Goal: Task Accomplishment & Management: Manage account settings

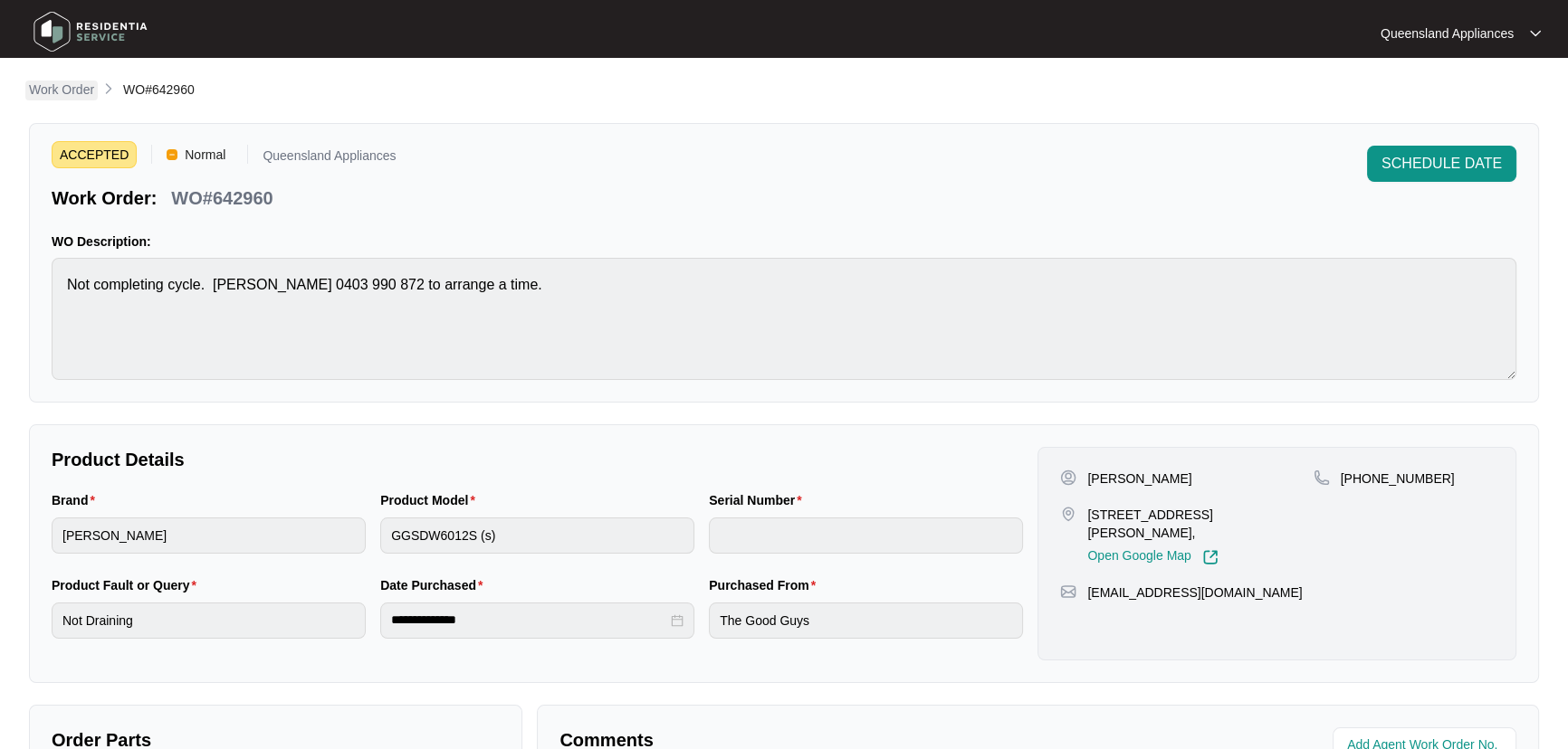
click at [74, 88] on p "Work Order" at bounding box center [61, 90] width 65 height 18
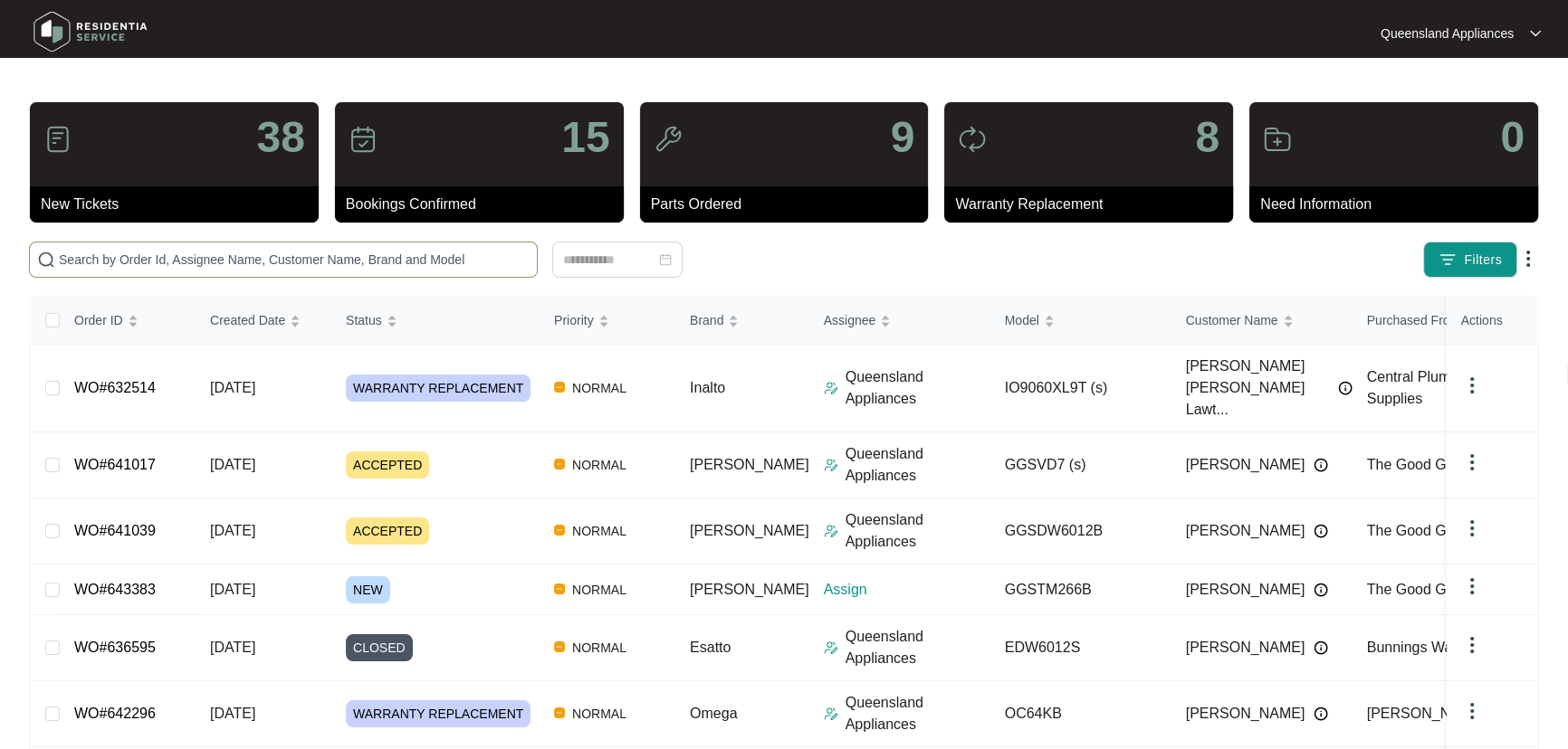
click at [224, 251] on input "text" at bounding box center [294, 260] width 470 height 20
click at [223, 261] on input "text" at bounding box center [294, 260] width 470 height 20
paste input "643383"
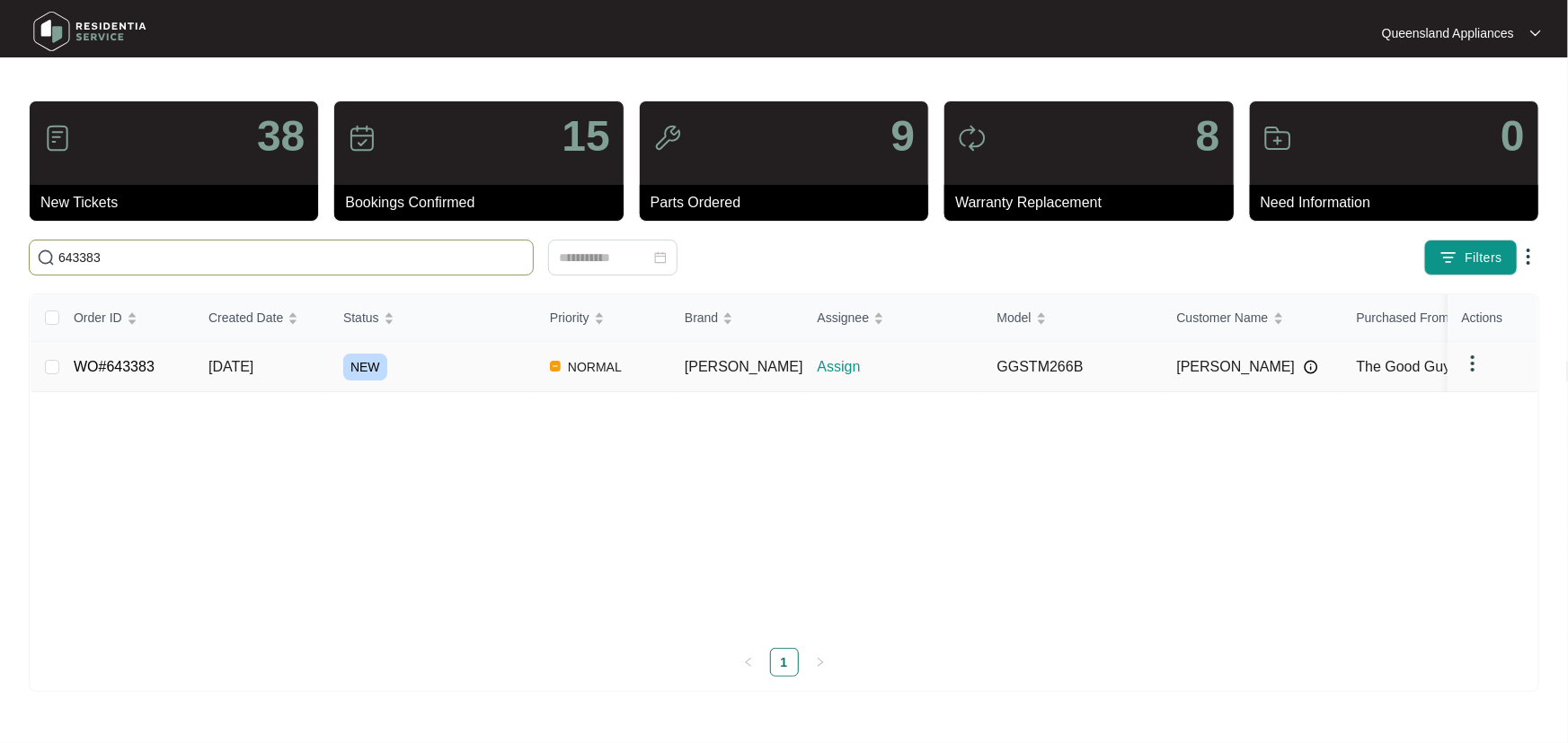
type input "643383"
click at [462, 377] on div "NEW" at bounding box center [439, 367] width 192 height 27
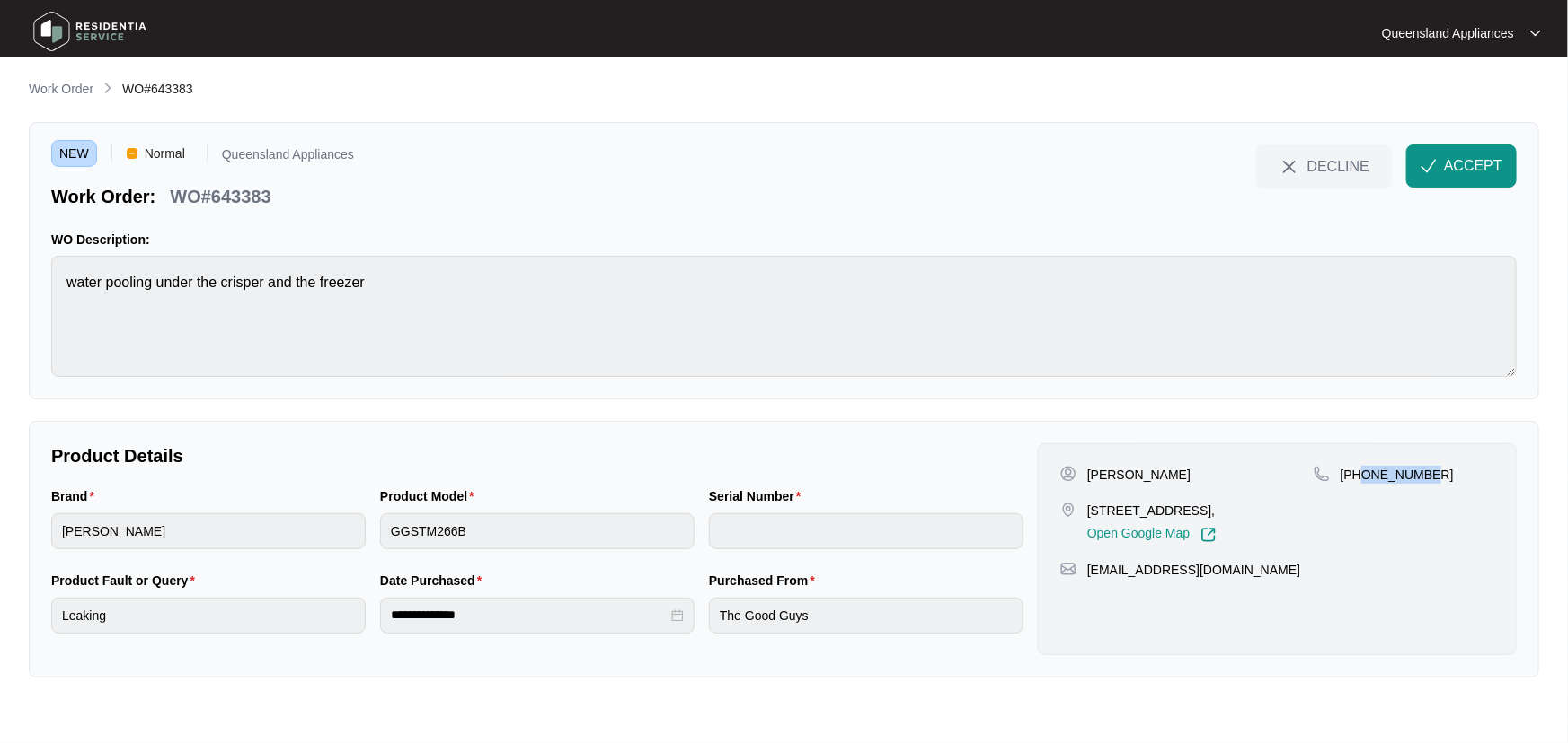
drag, startPoint x: 1360, startPoint y: 475, endPoint x: 1437, endPoint y: 471, distance: 77.1
click at [1437, 471] on div "[PHONE_NUMBER]" at bounding box center [1404, 475] width 181 height 18
copy p "432695968"
click at [1500, 164] on span "ACCEPT" at bounding box center [1473, 166] width 59 height 21
